Goal: Communication & Community: Answer question/provide support

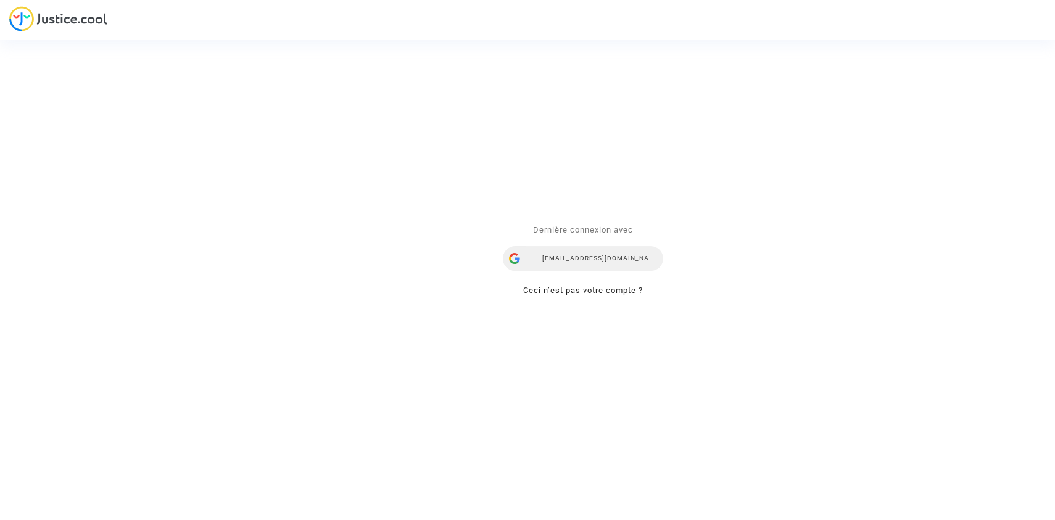
click at [524, 247] on div at bounding box center [514, 258] width 23 height 25
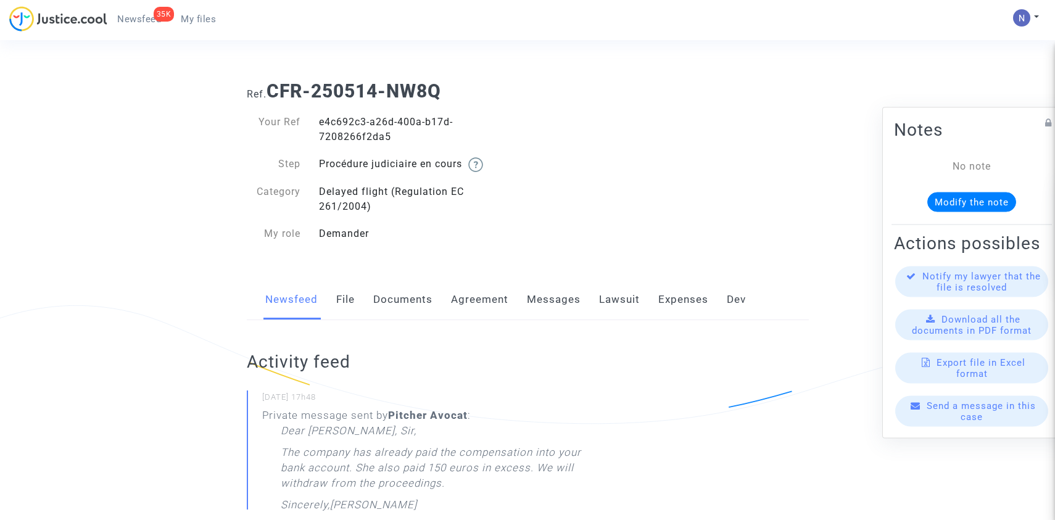
click at [544, 305] on link "Messages" at bounding box center [554, 299] width 54 height 41
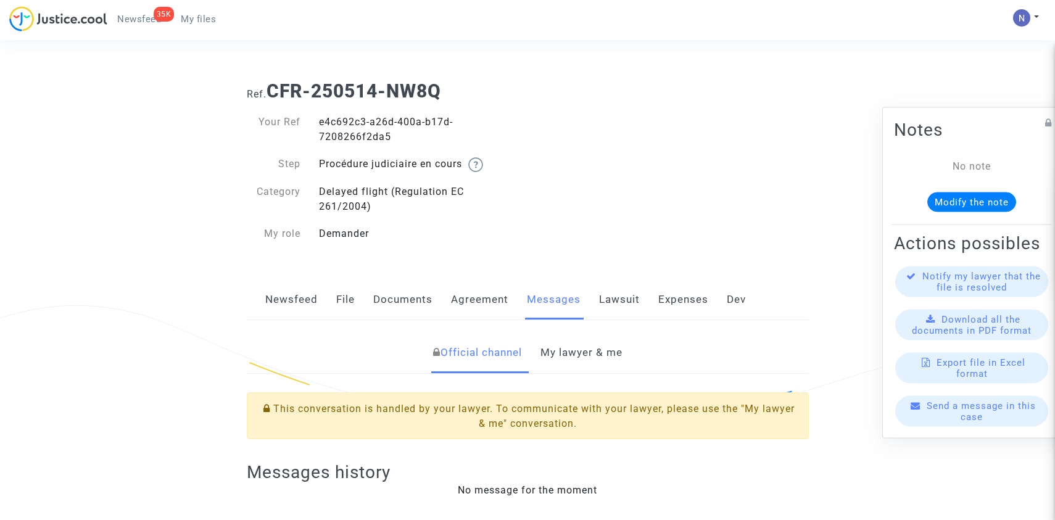
click at [600, 343] on link "My lawyer & me" at bounding box center [581, 353] width 82 height 41
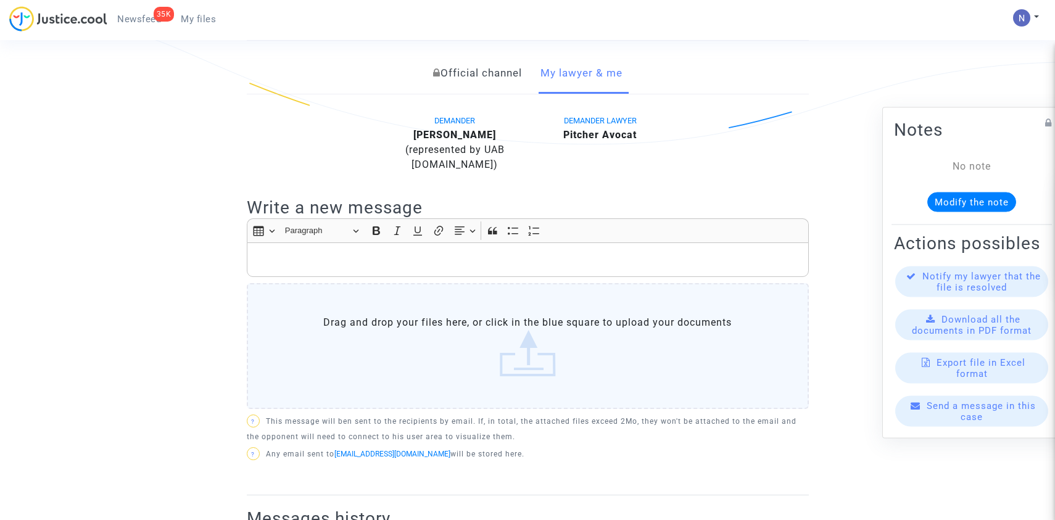
scroll to position [291, 0]
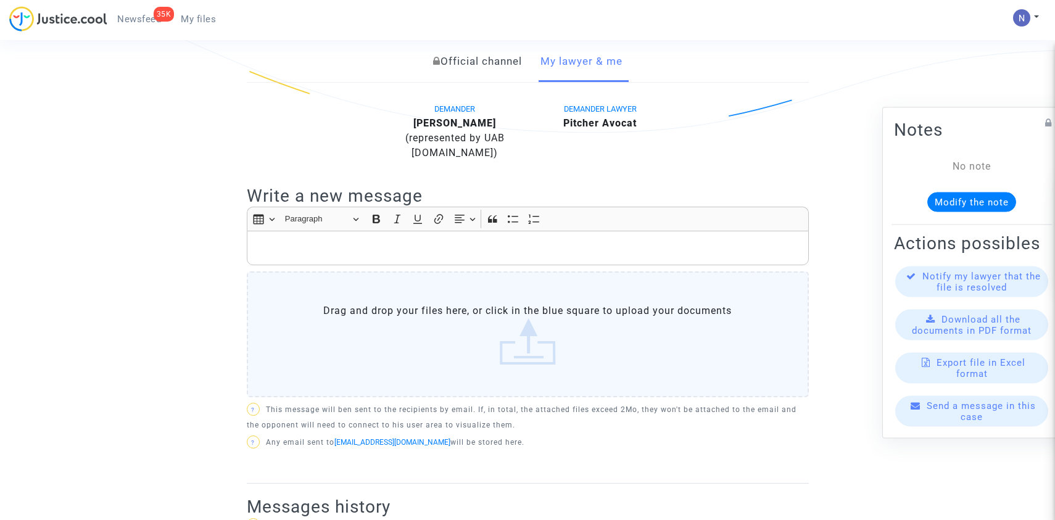
click at [577, 246] on p "Rich Text Editor, main" at bounding box center [527, 248] width 549 height 15
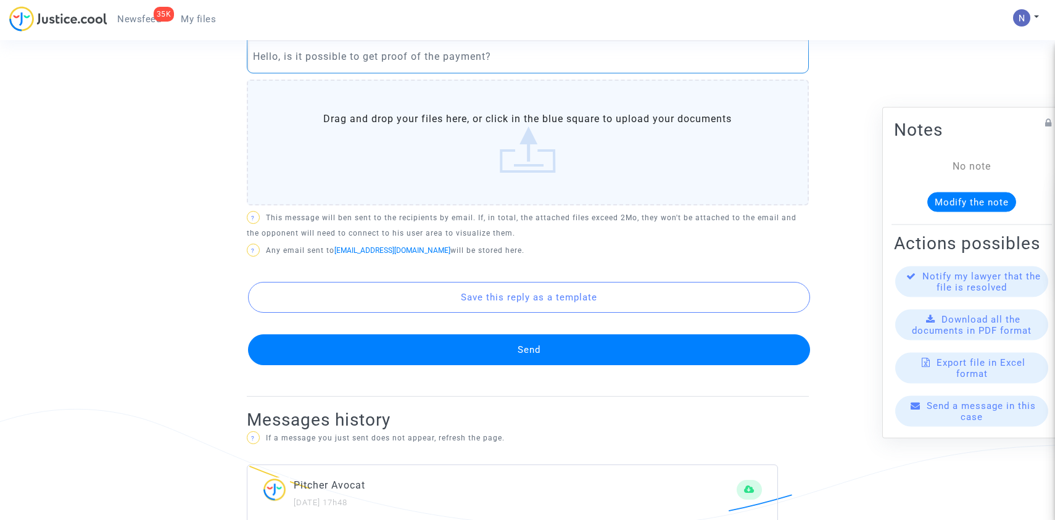
scroll to position [544, 0]
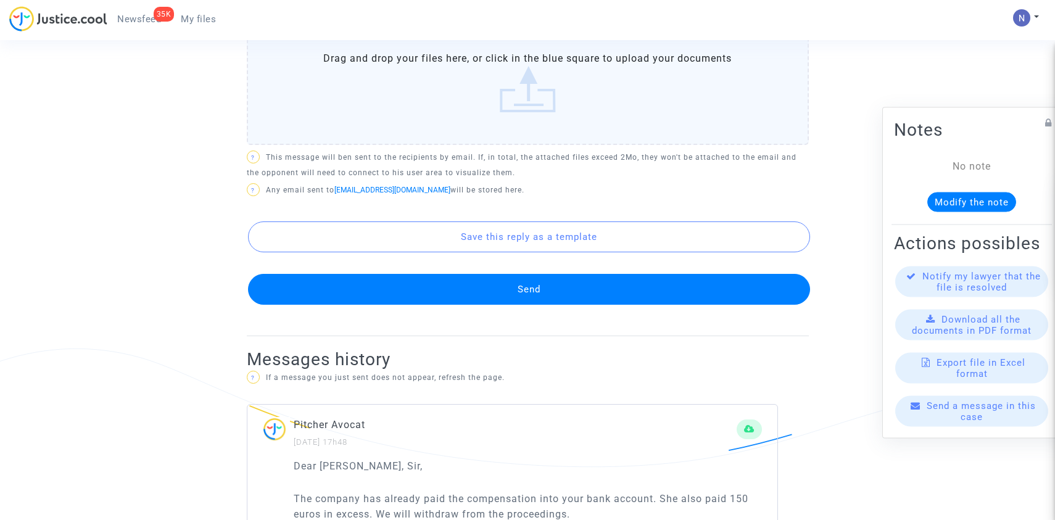
click at [536, 294] on button "Send" at bounding box center [529, 289] width 562 height 31
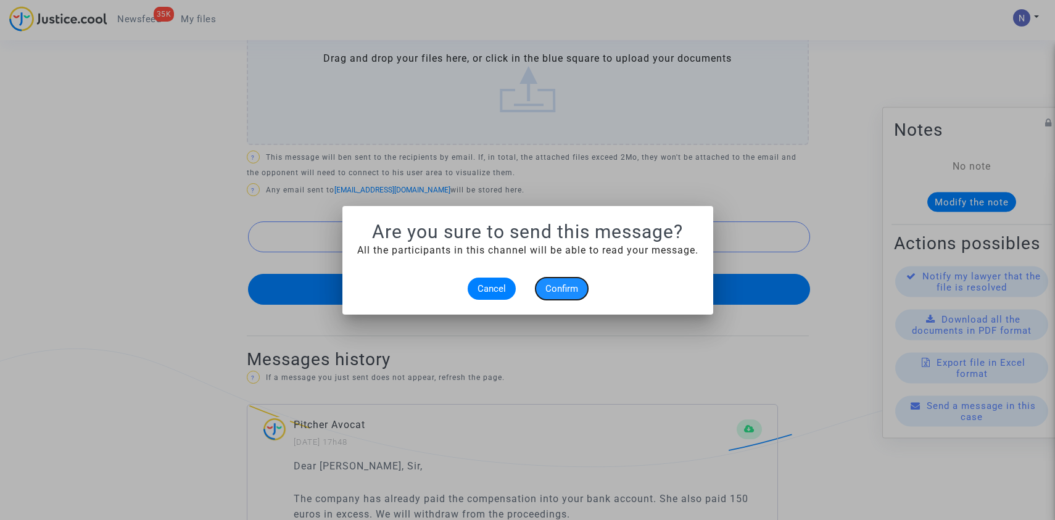
click at [563, 294] on button "Confirm" at bounding box center [562, 289] width 52 height 22
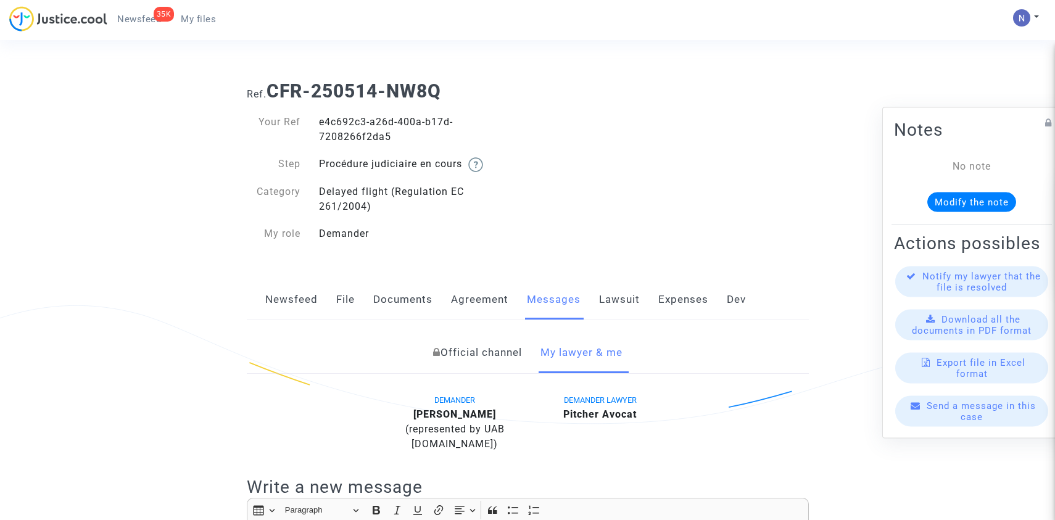
scroll to position [544, 0]
